Goal: Task Accomplishment & Management: Use online tool/utility

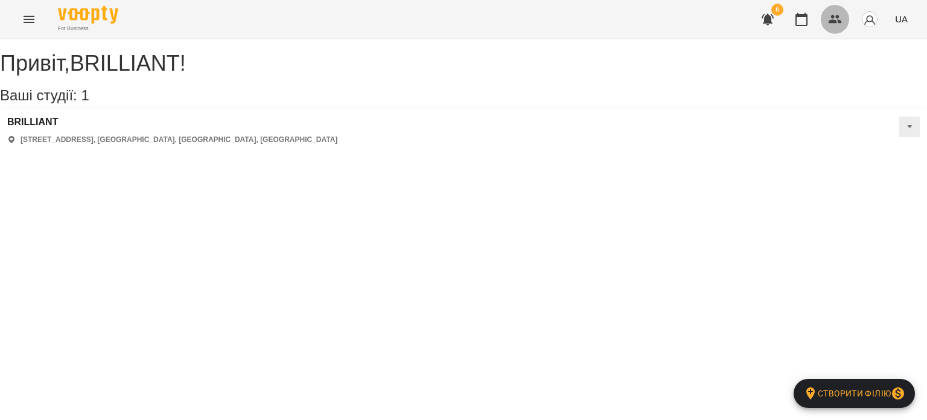
click at [828, 22] on button "button" at bounding box center [835, 19] width 29 height 29
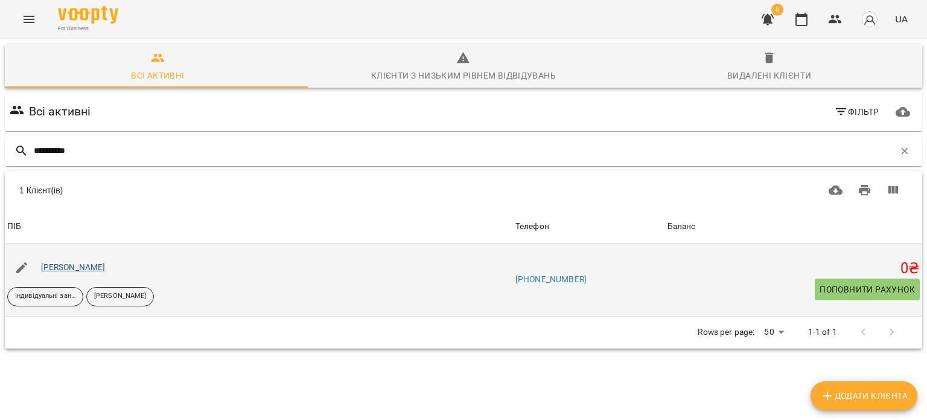
type input "**********"
click at [92, 267] on link "[PERSON_NAME]" at bounding box center [73, 267] width 65 height 10
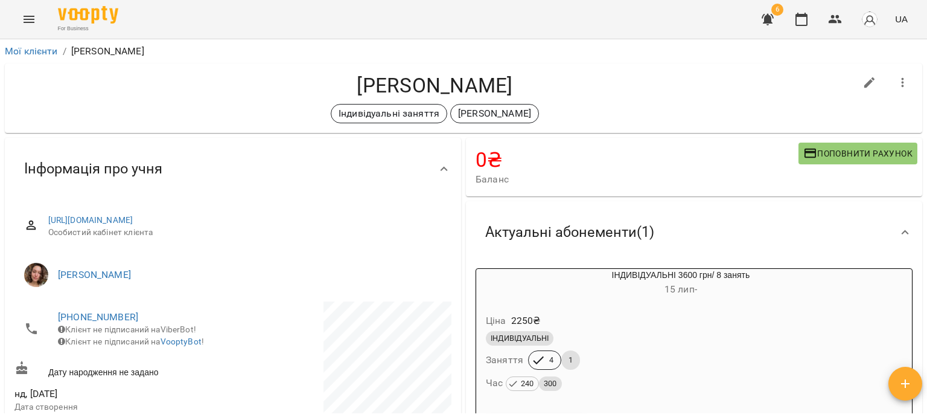
scroll to position [121, 0]
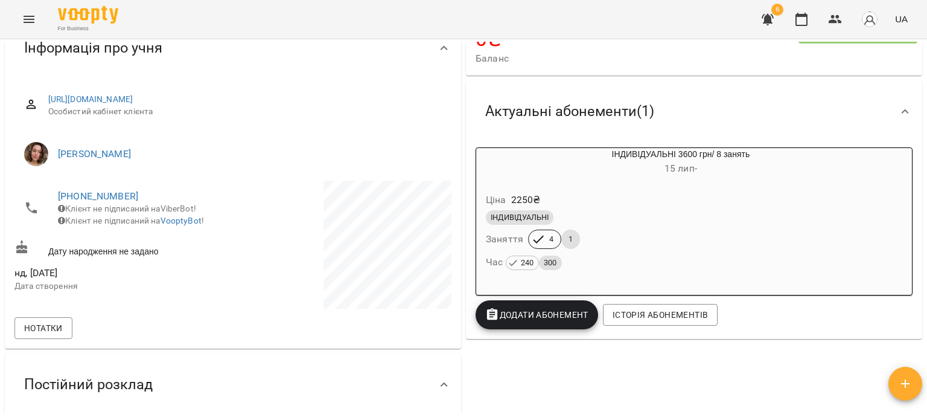
click at [644, 273] on div "Час 240 300" at bounding box center [681, 262] width 395 height 22
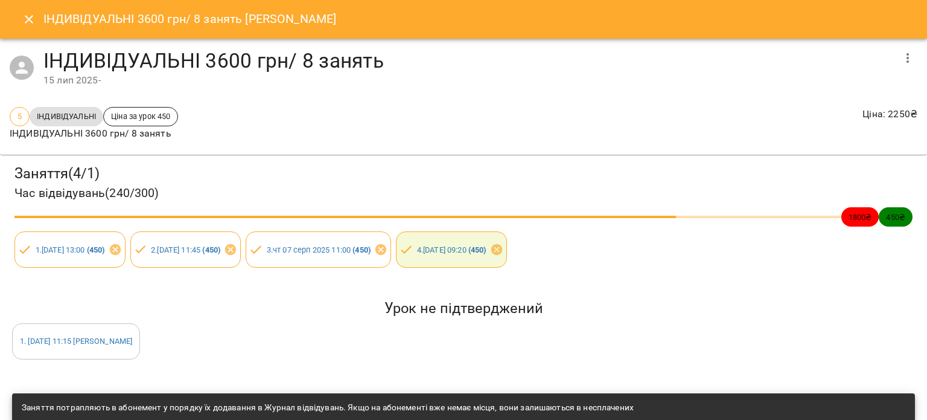
scroll to position [90, 0]
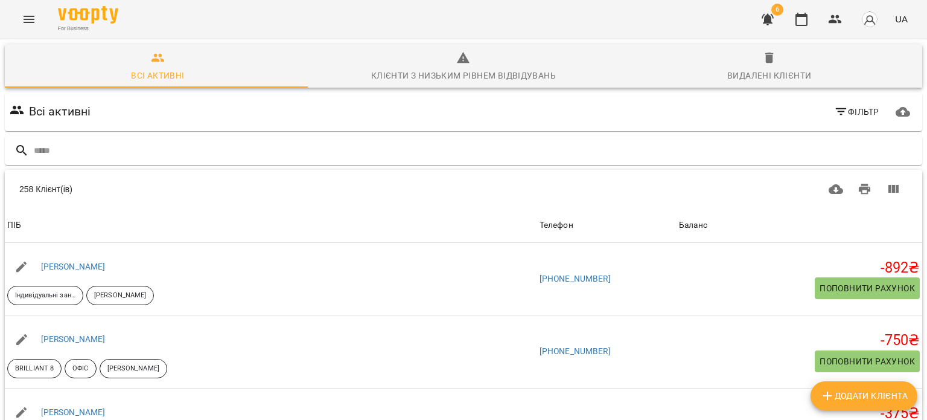
click at [840, 110] on span "Фільтр" at bounding box center [856, 111] width 45 height 14
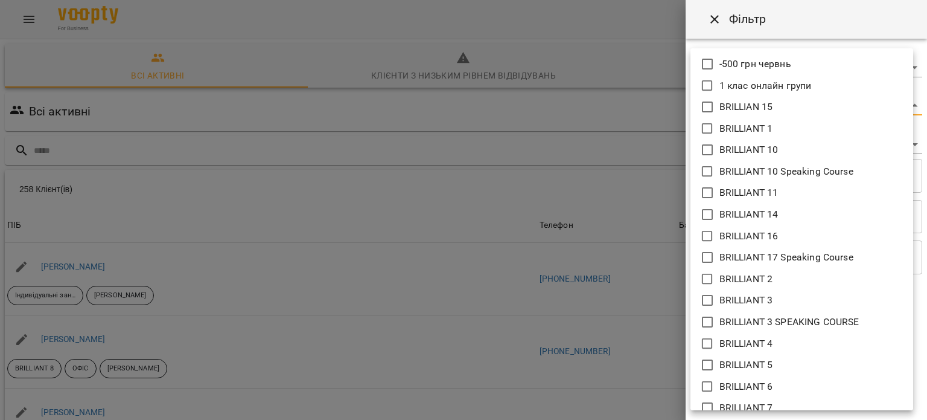
click at [802, 107] on body "For Business 6 UA Всі активні Клієнти з низьким рівнем відвідувань Видалені клі…" at bounding box center [463, 315] width 927 height 631
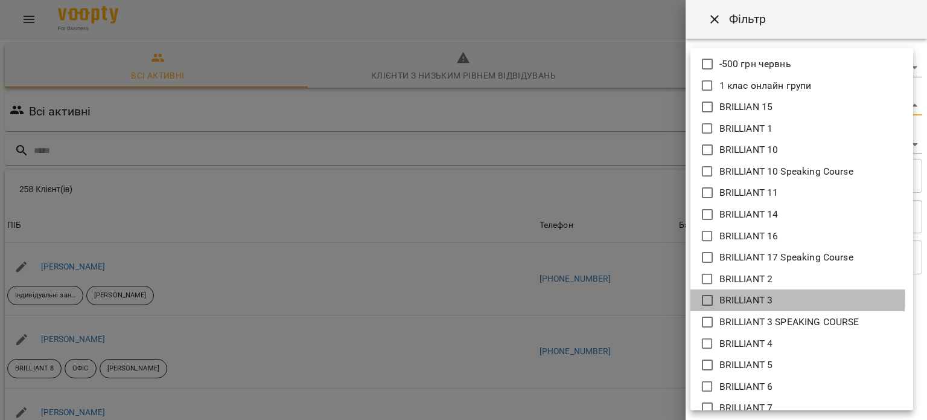
click at [760, 298] on p "BRILLIANT 3" at bounding box center [747, 300] width 54 height 14
type input "**********"
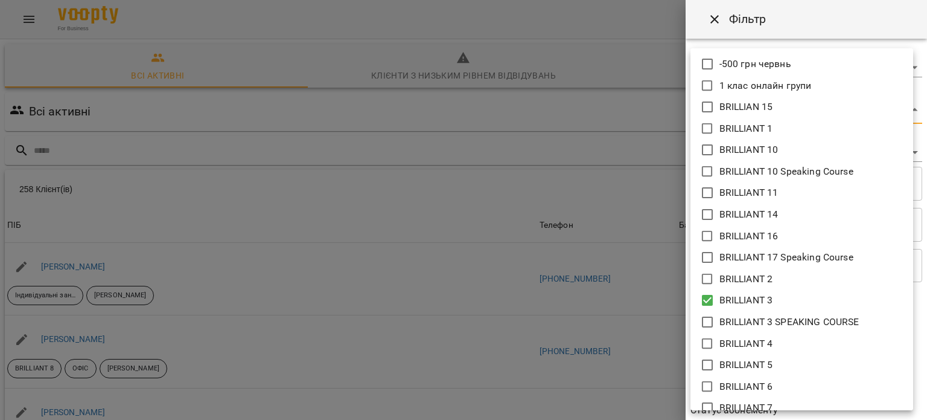
click at [918, 143] on div at bounding box center [463, 210] width 927 height 420
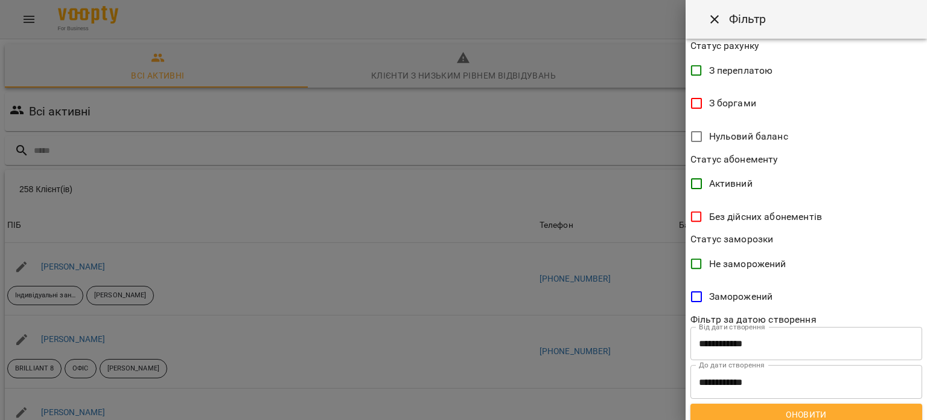
scroll to position [261, 0]
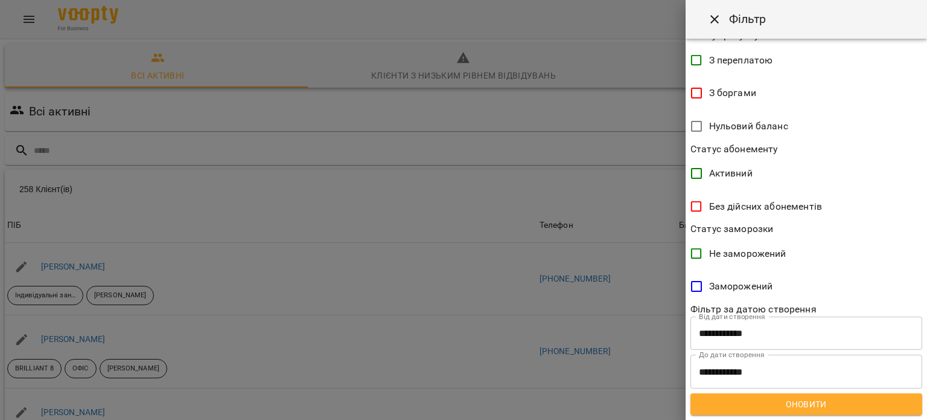
click at [800, 402] on span "Оновити" at bounding box center [806, 404] width 213 height 14
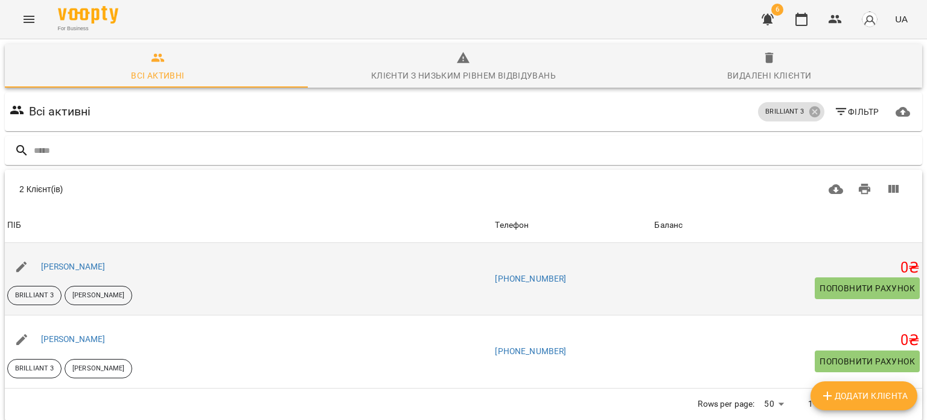
scroll to position [0, 0]
